Goal: Find specific page/section: Find specific page/section

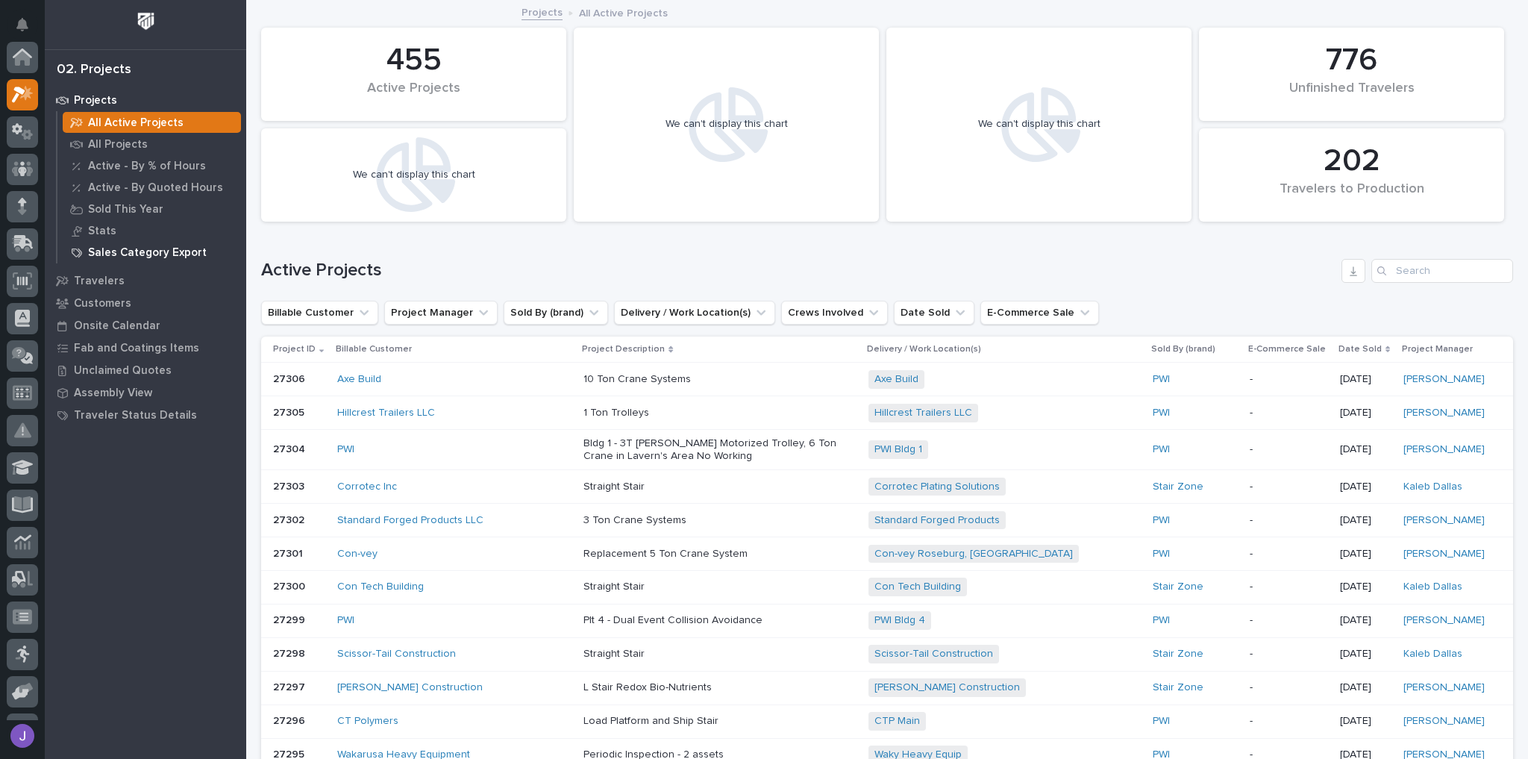
scroll to position [37, 0]
click at [125, 140] on p "All Projects" at bounding box center [118, 144] width 60 height 13
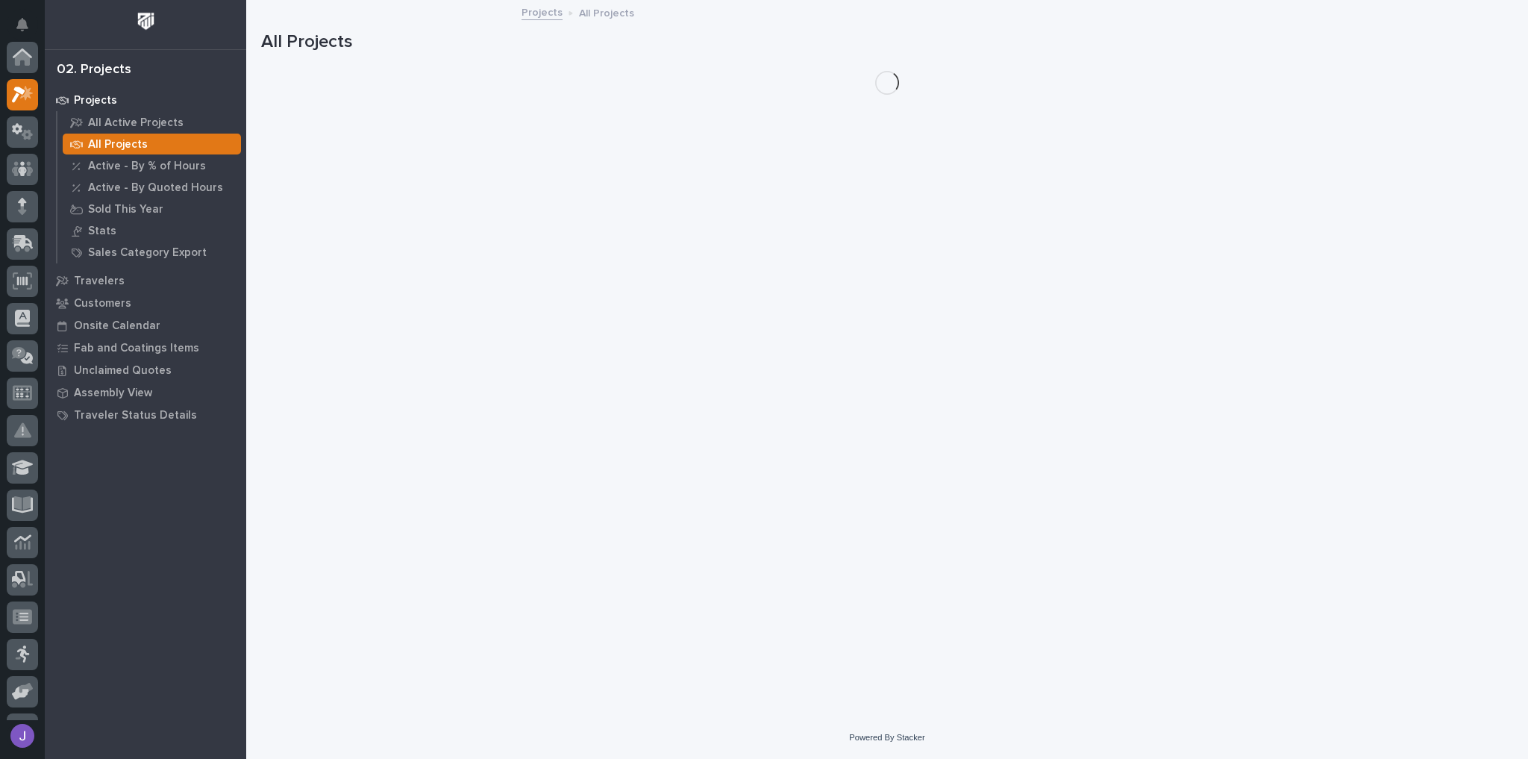
scroll to position [37, 0]
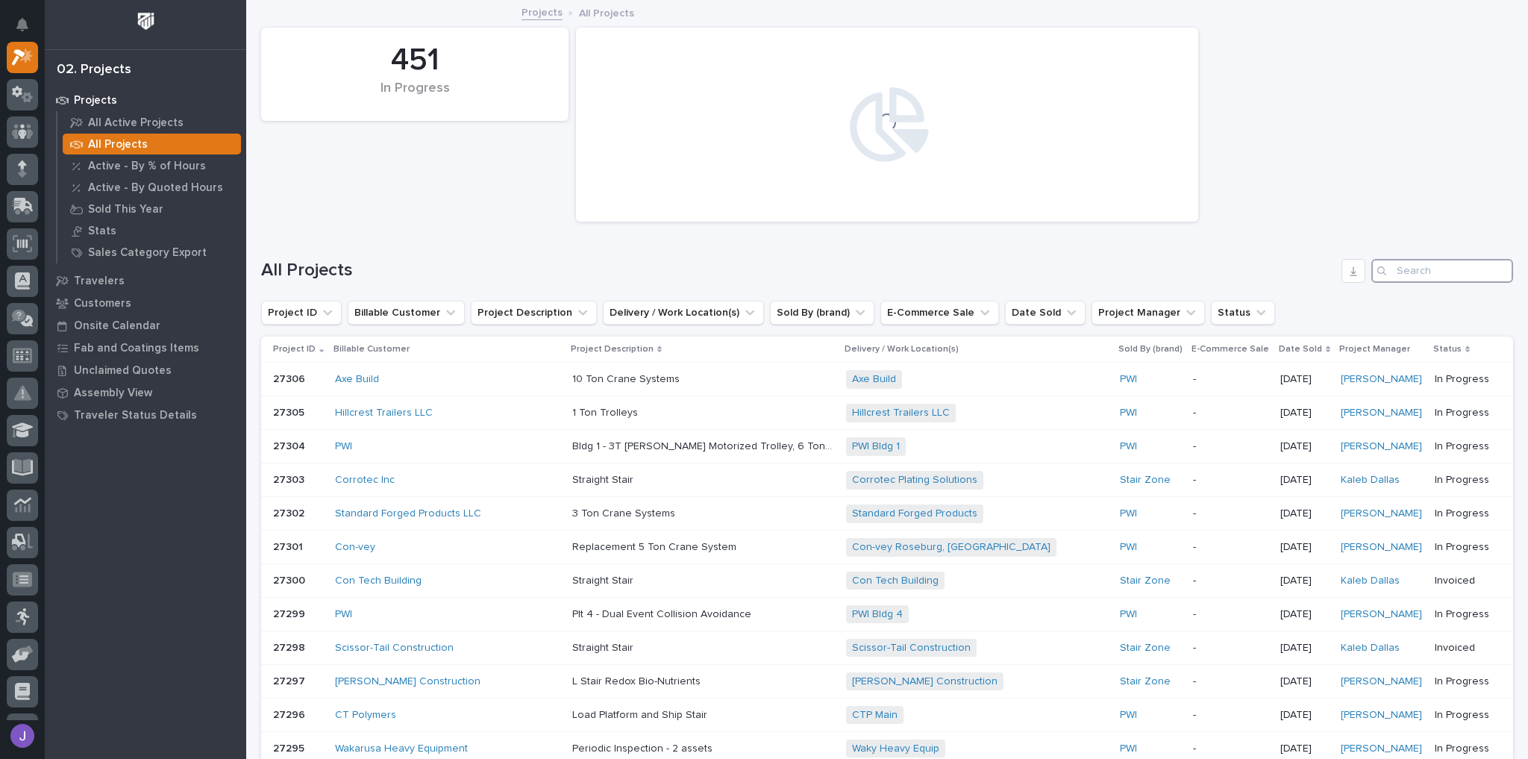
click at [1402, 266] on input "Search" at bounding box center [1443, 271] width 142 height 24
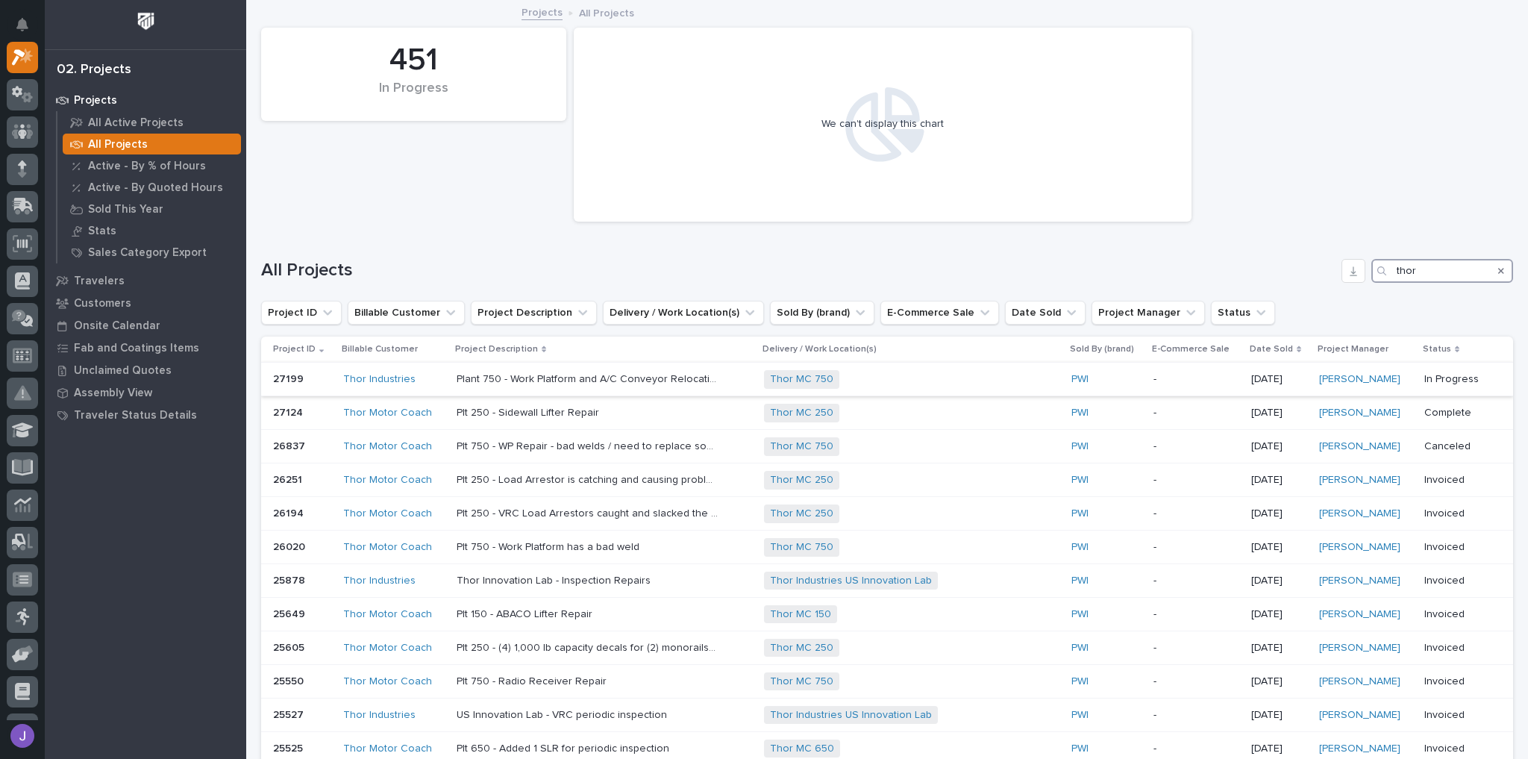
type input "thor"
click at [442, 386] on td "Thor Industries" at bounding box center [393, 380] width 113 height 34
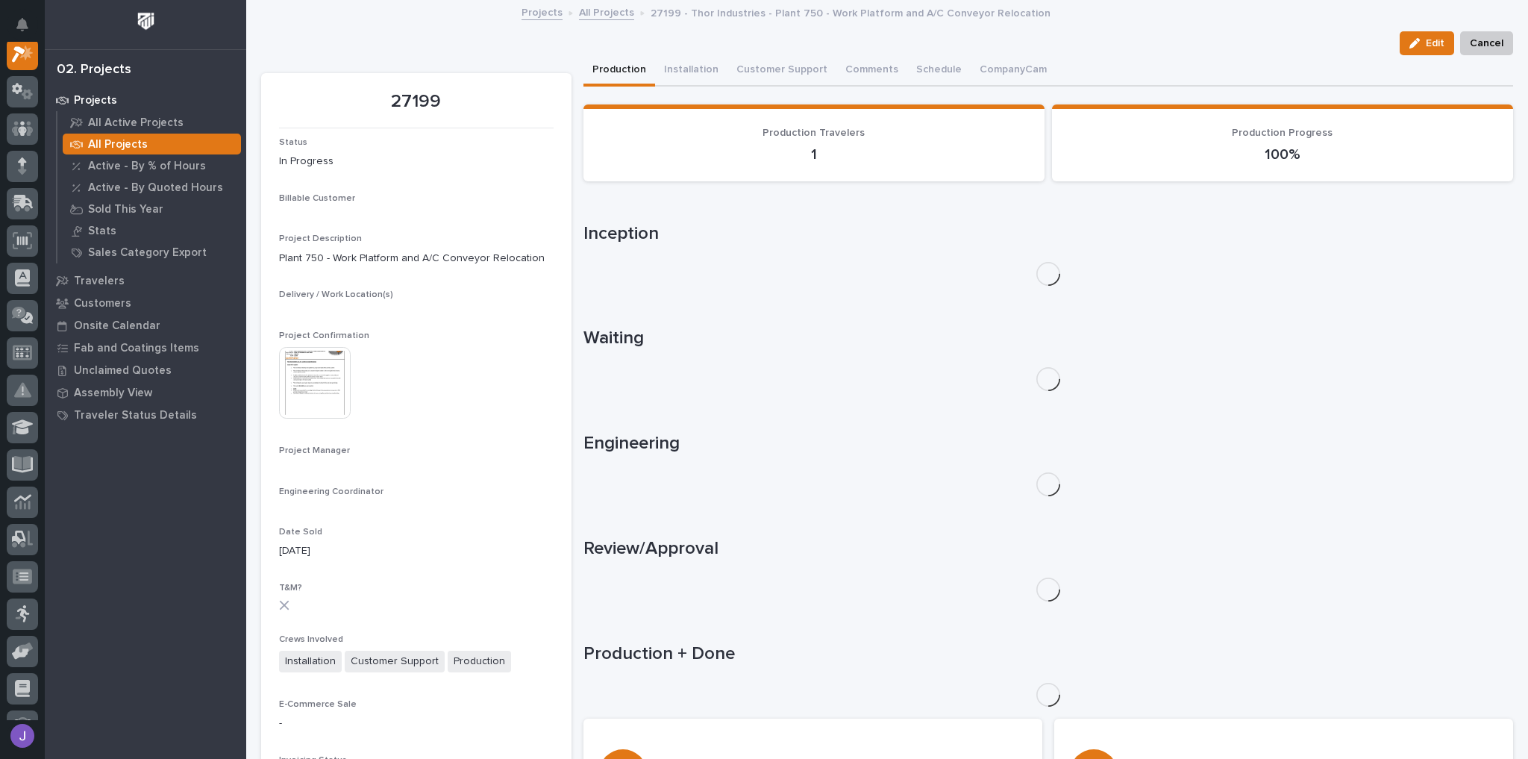
scroll to position [37, 0]
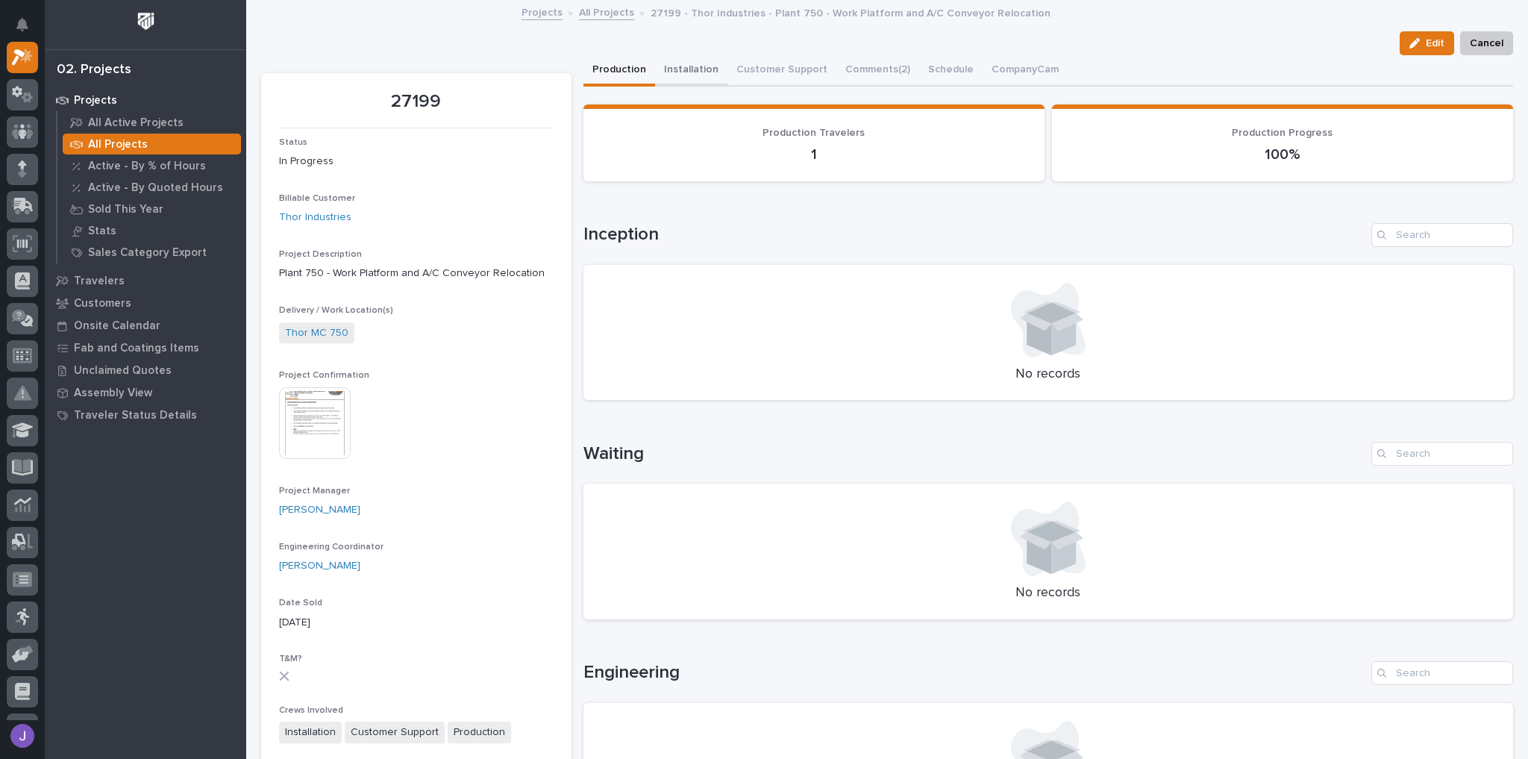
click at [696, 69] on button "Installation" at bounding box center [691, 70] width 72 height 31
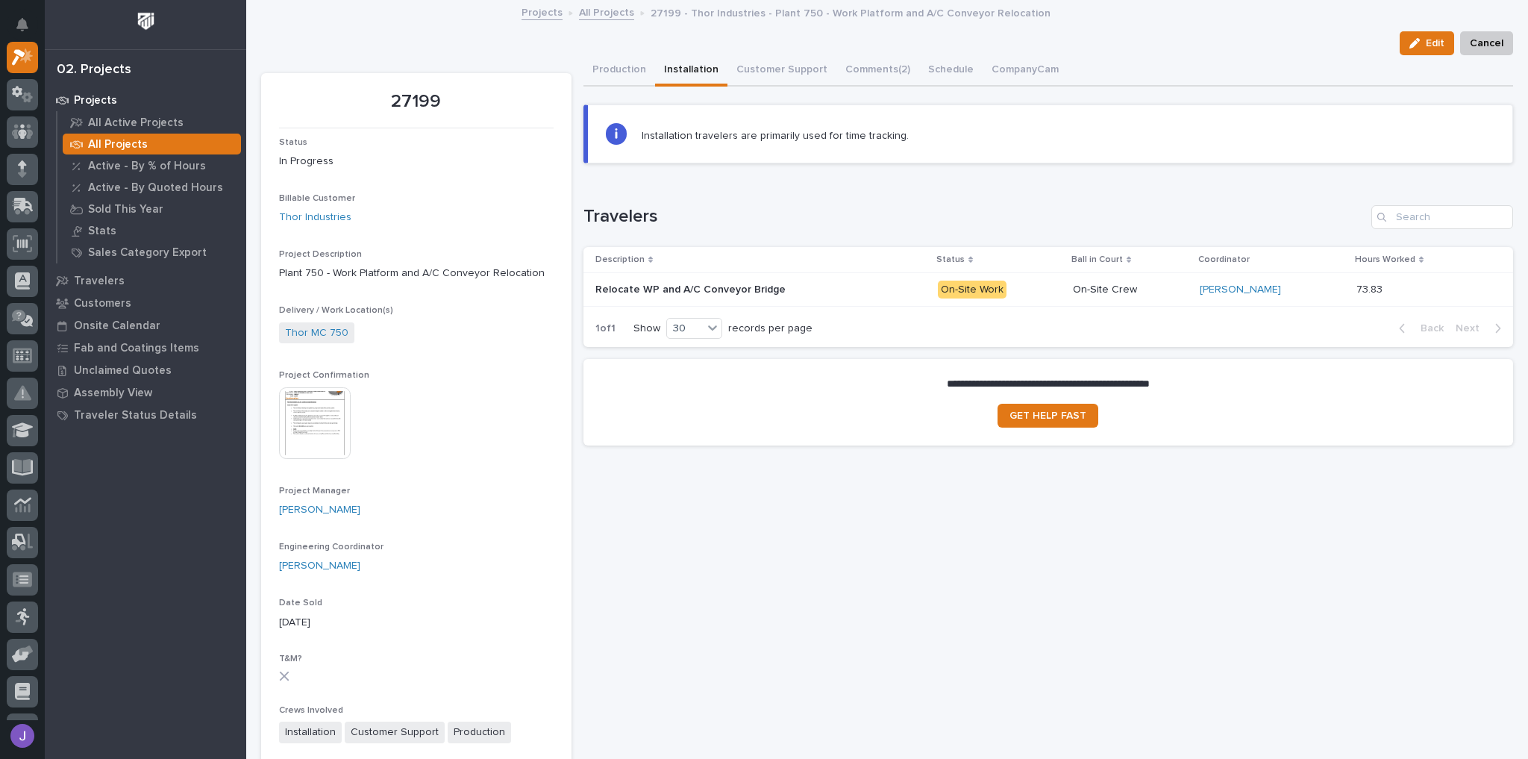
click at [113, 140] on p "All Projects" at bounding box center [118, 144] width 60 height 13
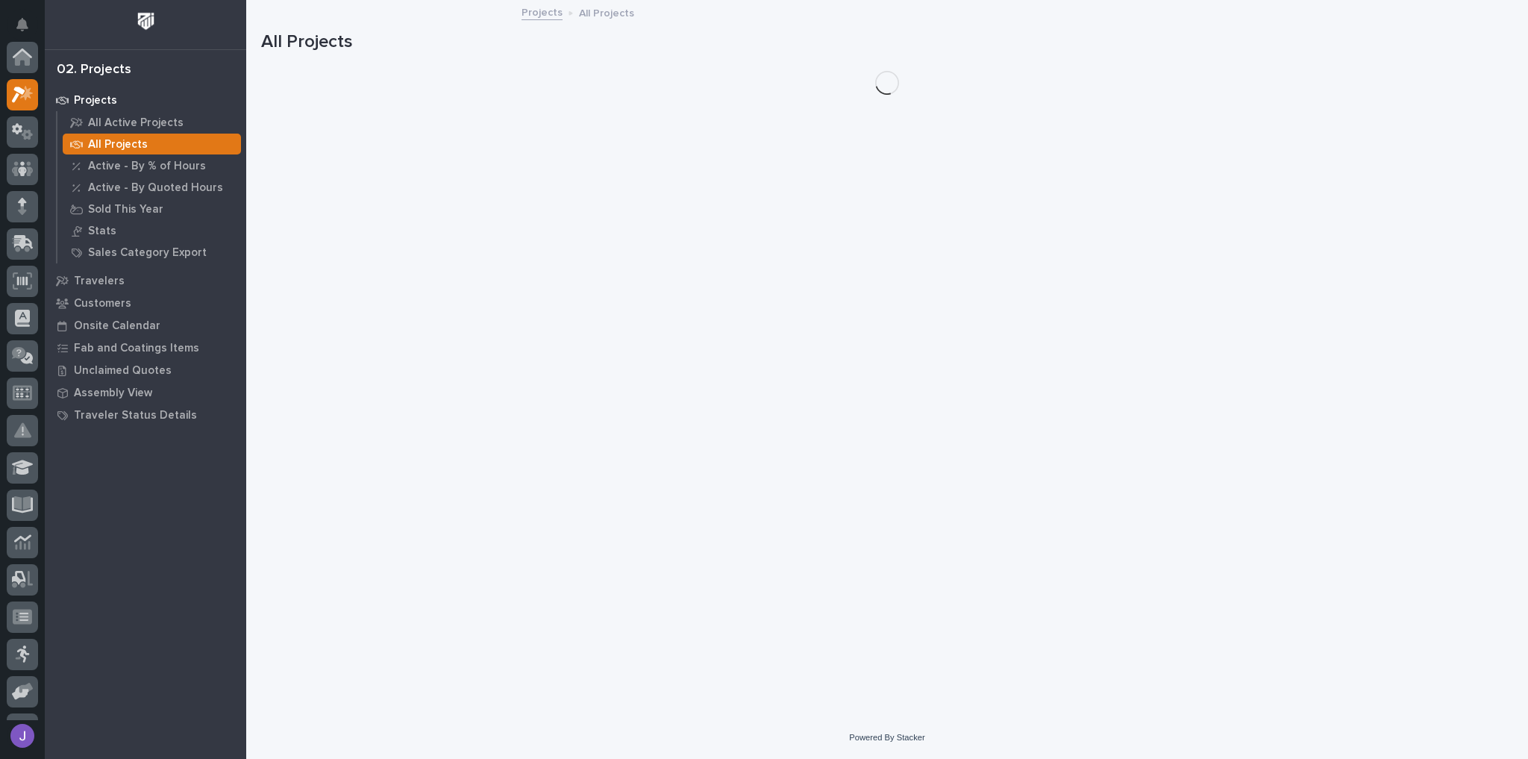
scroll to position [37, 0]
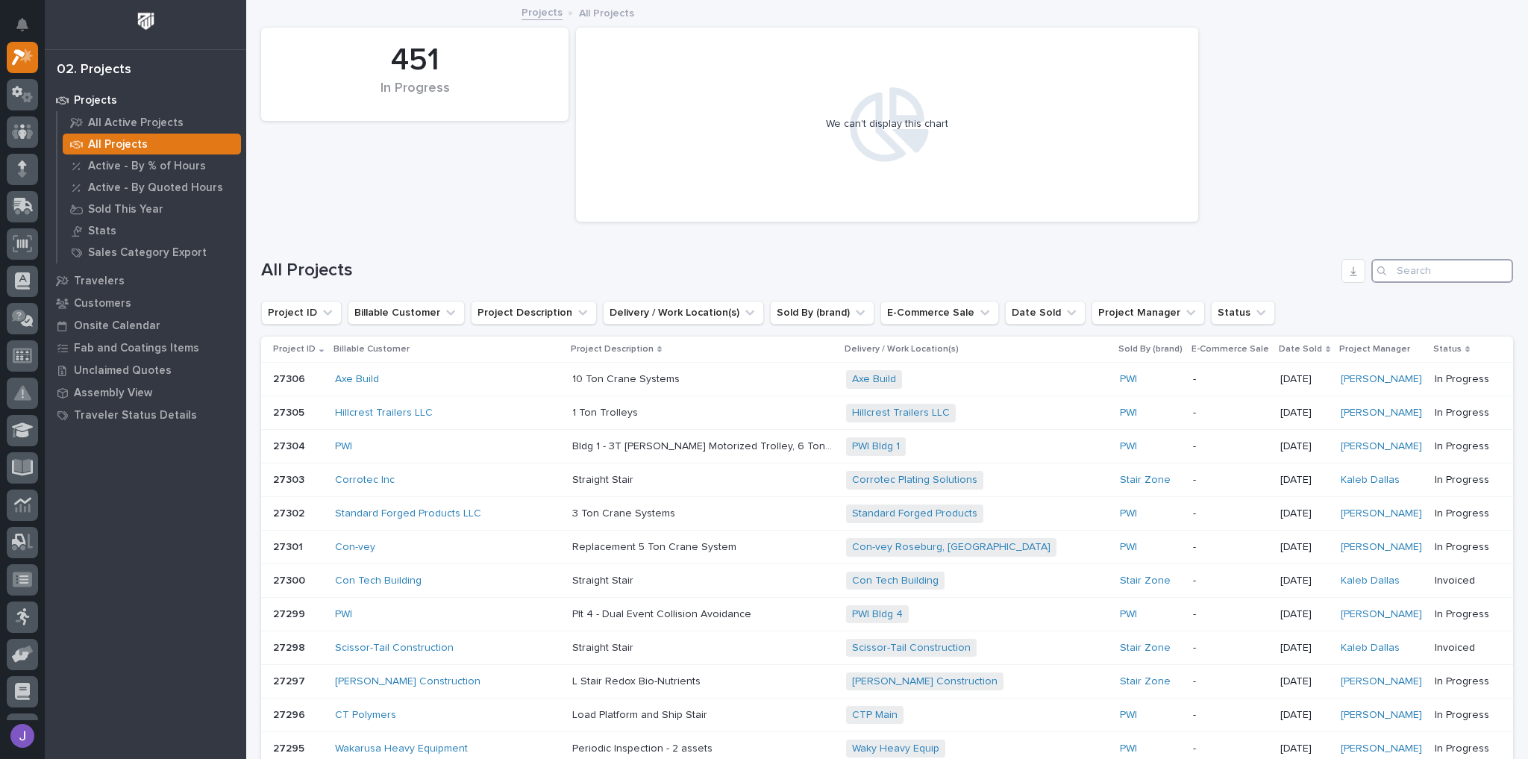
click at [1392, 263] on input "Search" at bounding box center [1443, 271] width 142 height 24
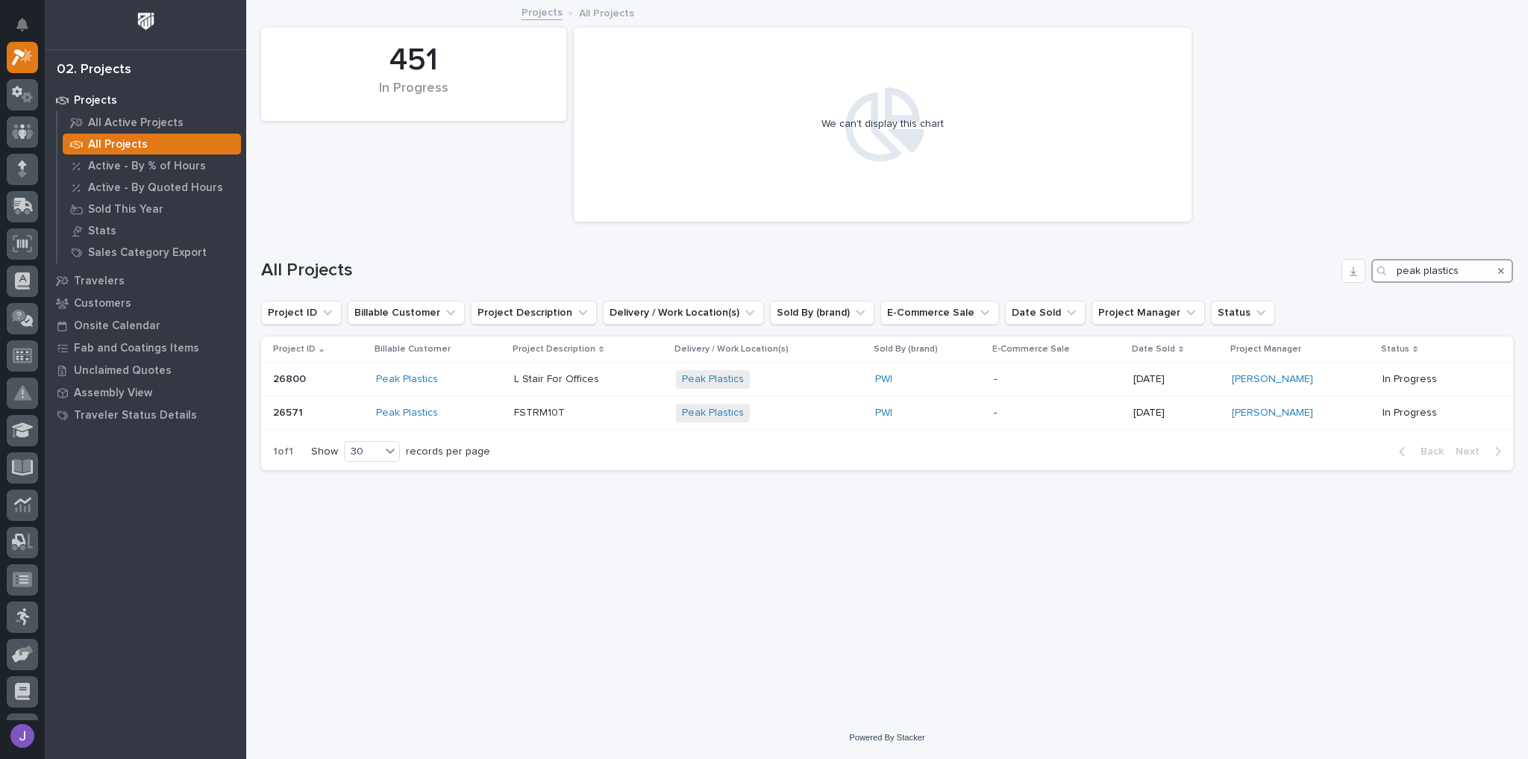
type input "peak plastics"
